Goal: Find specific page/section: Find specific page/section

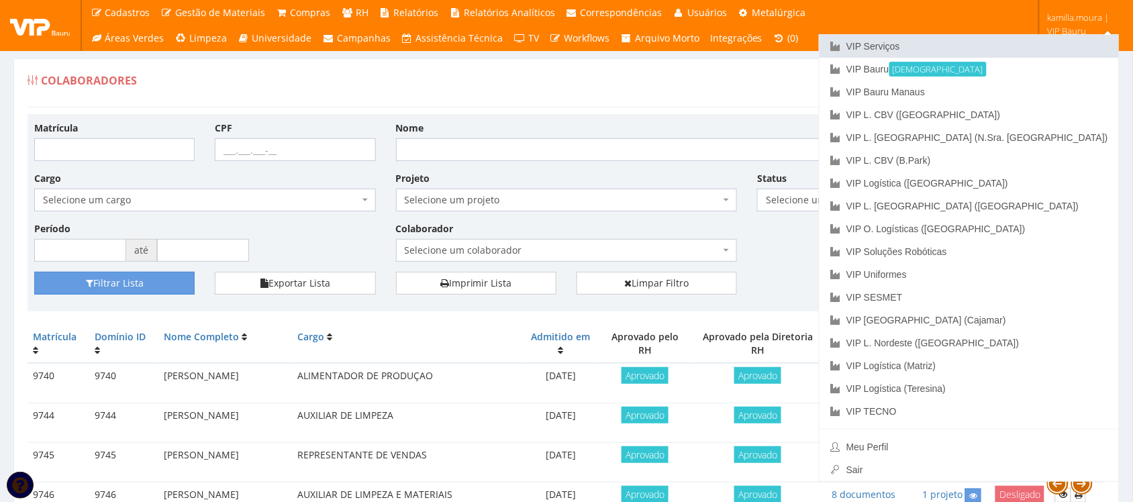
drag, startPoint x: 1018, startPoint y: 44, endPoint x: 951, endPoint y: 50, distance: 67.4
click at [1018, 44] on link "VIP Serviços" at bounding box center [968, 46] width 299 height 23
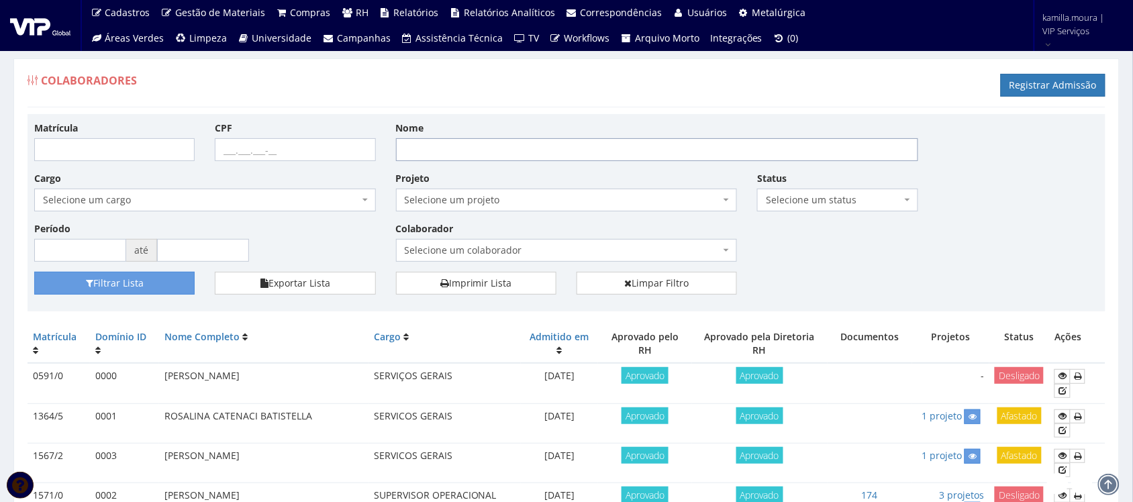
click at [521, 145] on input "Nome" at bounding box center [657, 149] width 522 height 23
type input "a"
click at [430, 154] on input "Nome" at bounding box center [657, 149] width 522 height 23
type input "[PERSON_NAME]"
click at [189, 285] on button "Filtrar Lista" at bounding box center [114, 283] width 160 height 23
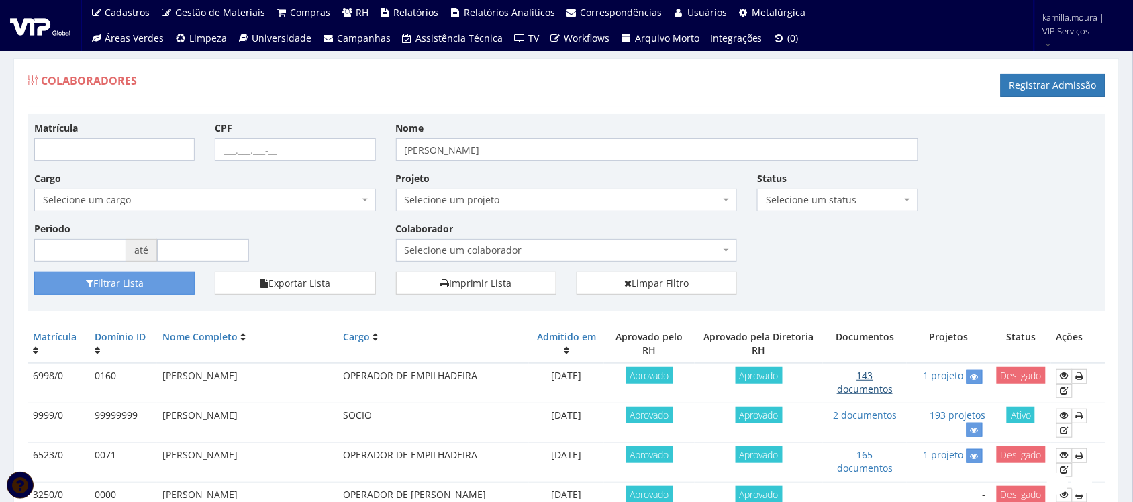
click at [871, 390] on link "143 documentos" at bounding box center [865, 382] width 56 height 26
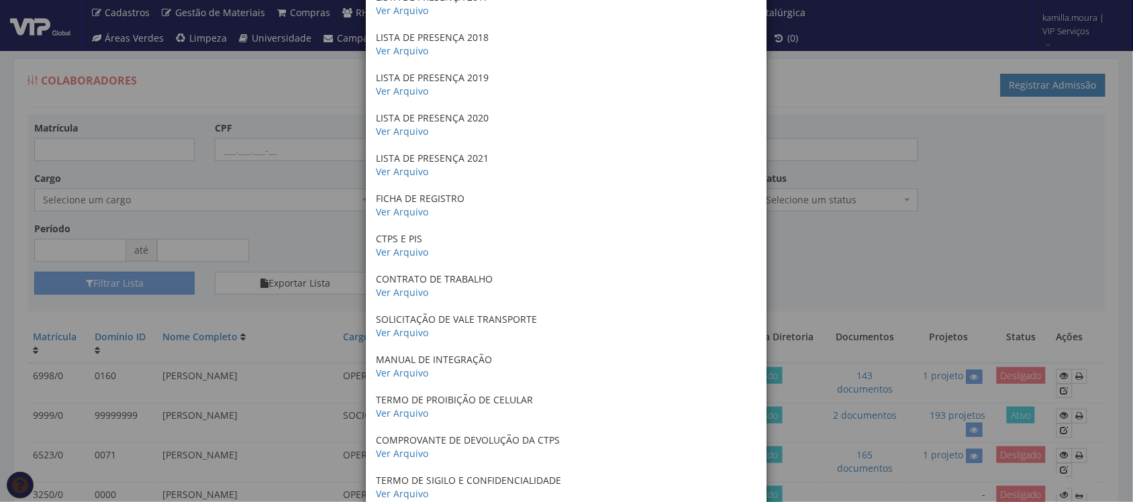
scroll to position [839, 0]
click at [406, 213] on link "Ver Arquivo" at bounding box center [402, 209] width 52 height 13
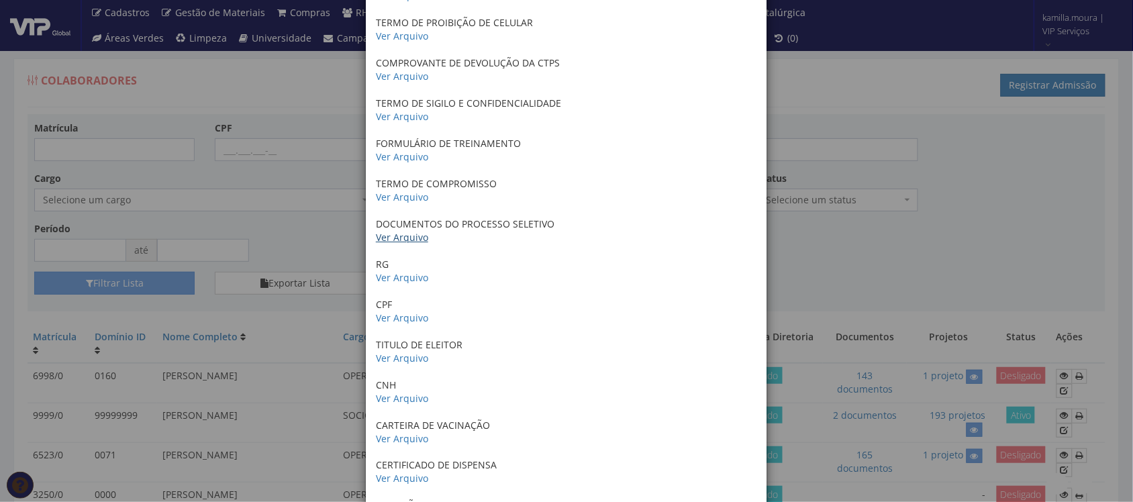
scroll to position [1258, 0]
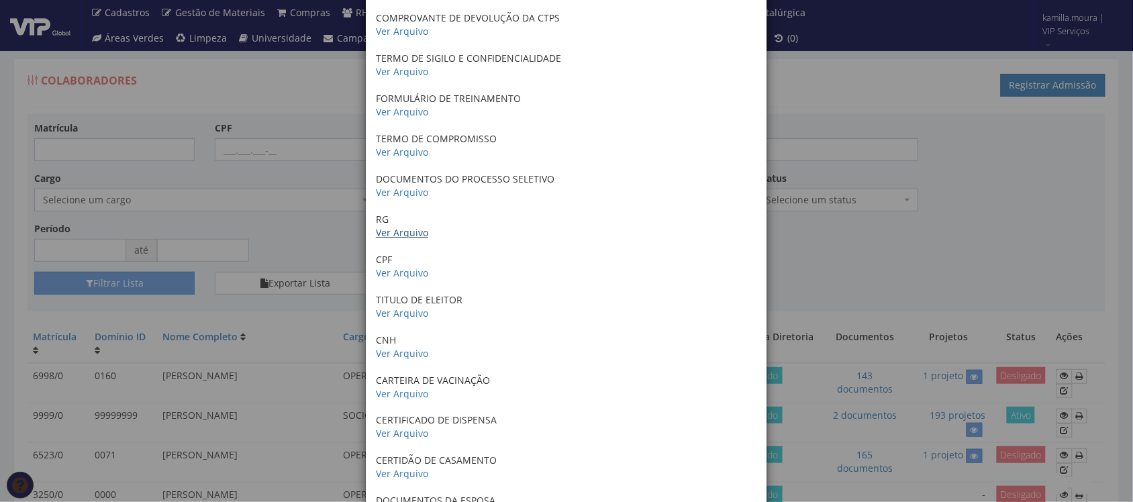
click at [396, 232] on link "Ver Arquivo" at bounding box center [402, 232] width 52 height 13
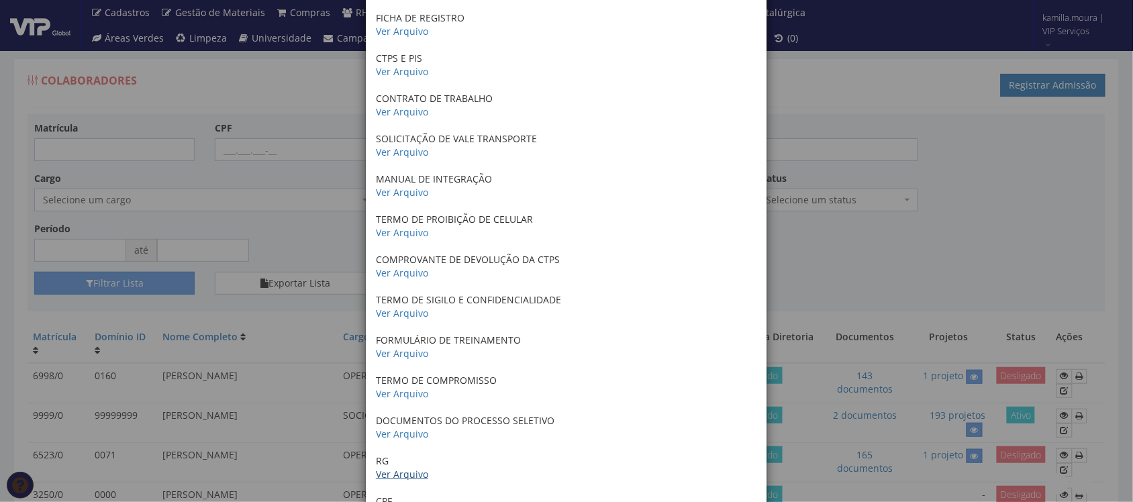
scroll to position [923, 0]
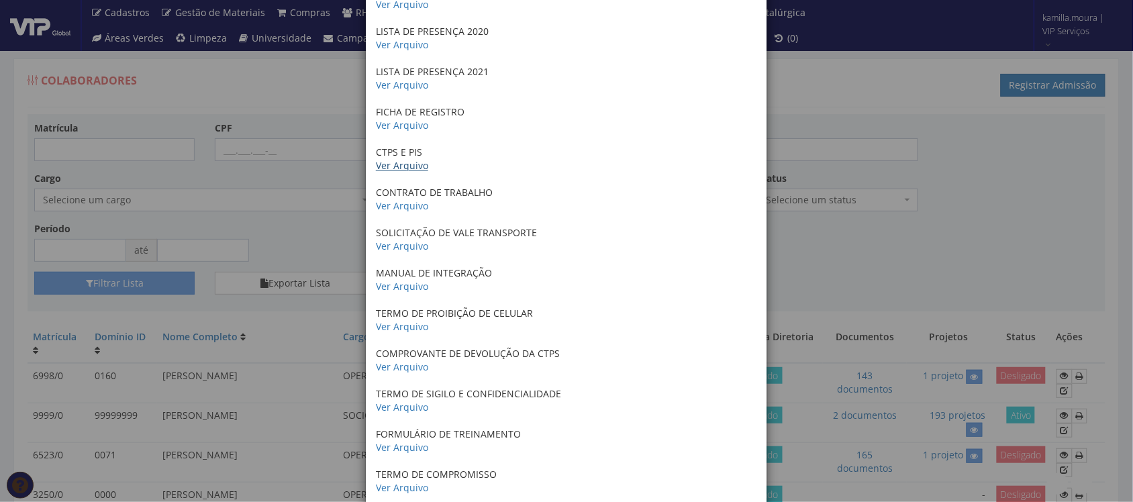
click at [387, 168] on link "Ver Arquivo" at bounding box center [402, 165] width 52 height 13
